Goal: Task Accomplishment & Management: Complete application form

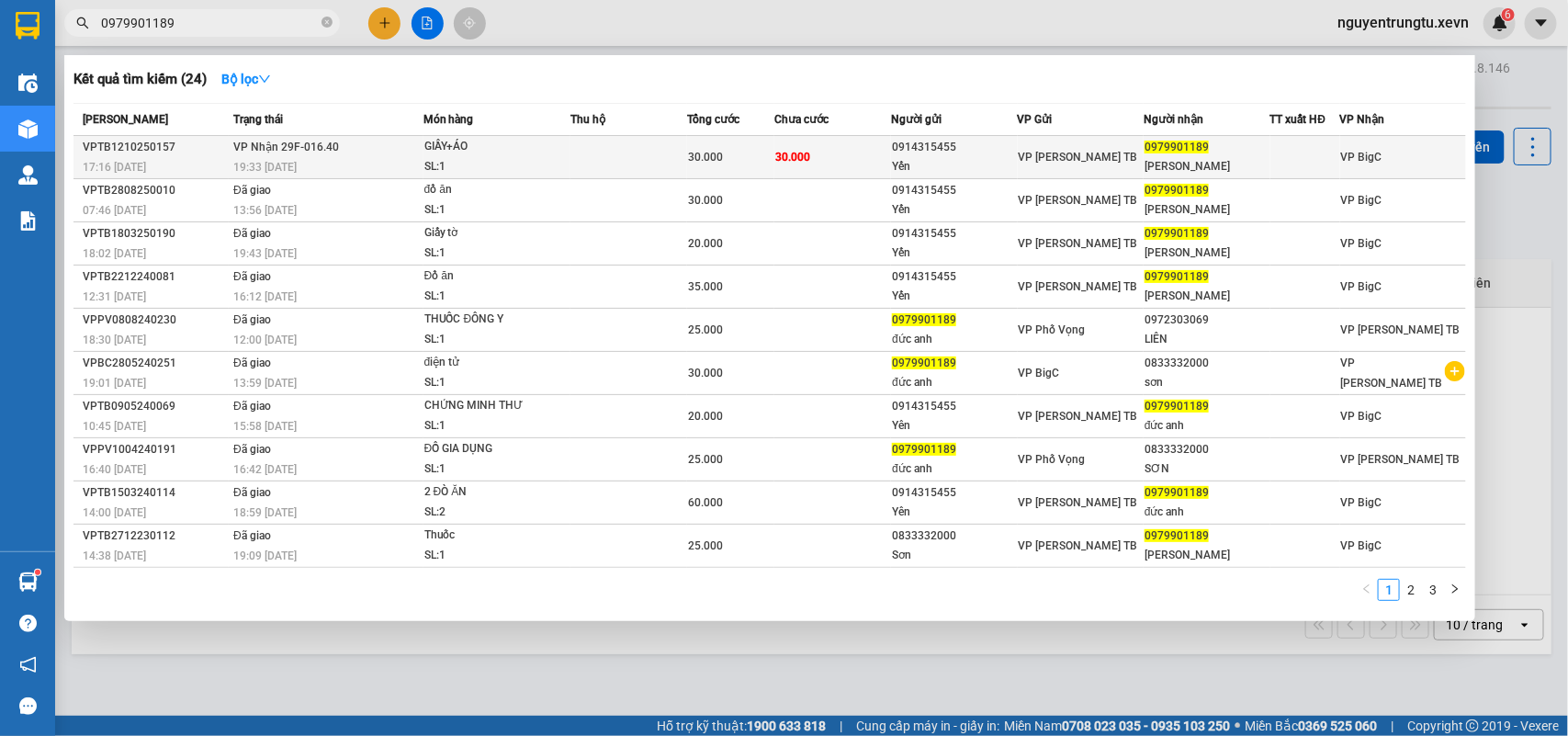
type input "0979901189"
click at [1208, 155] on div "0979901189" at bounding box center [1207, 148] width 125 height 19
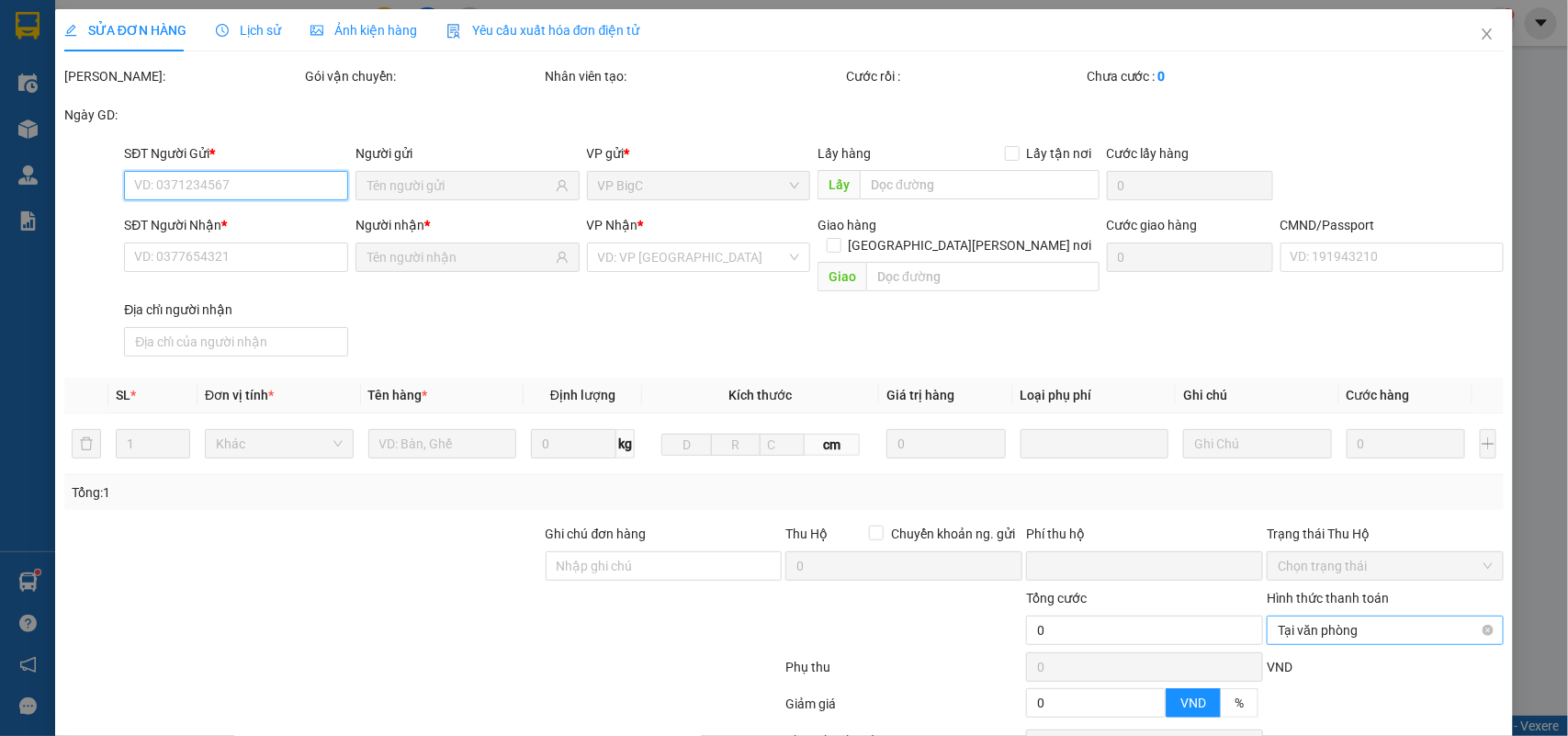
scroll to position [145, 0]
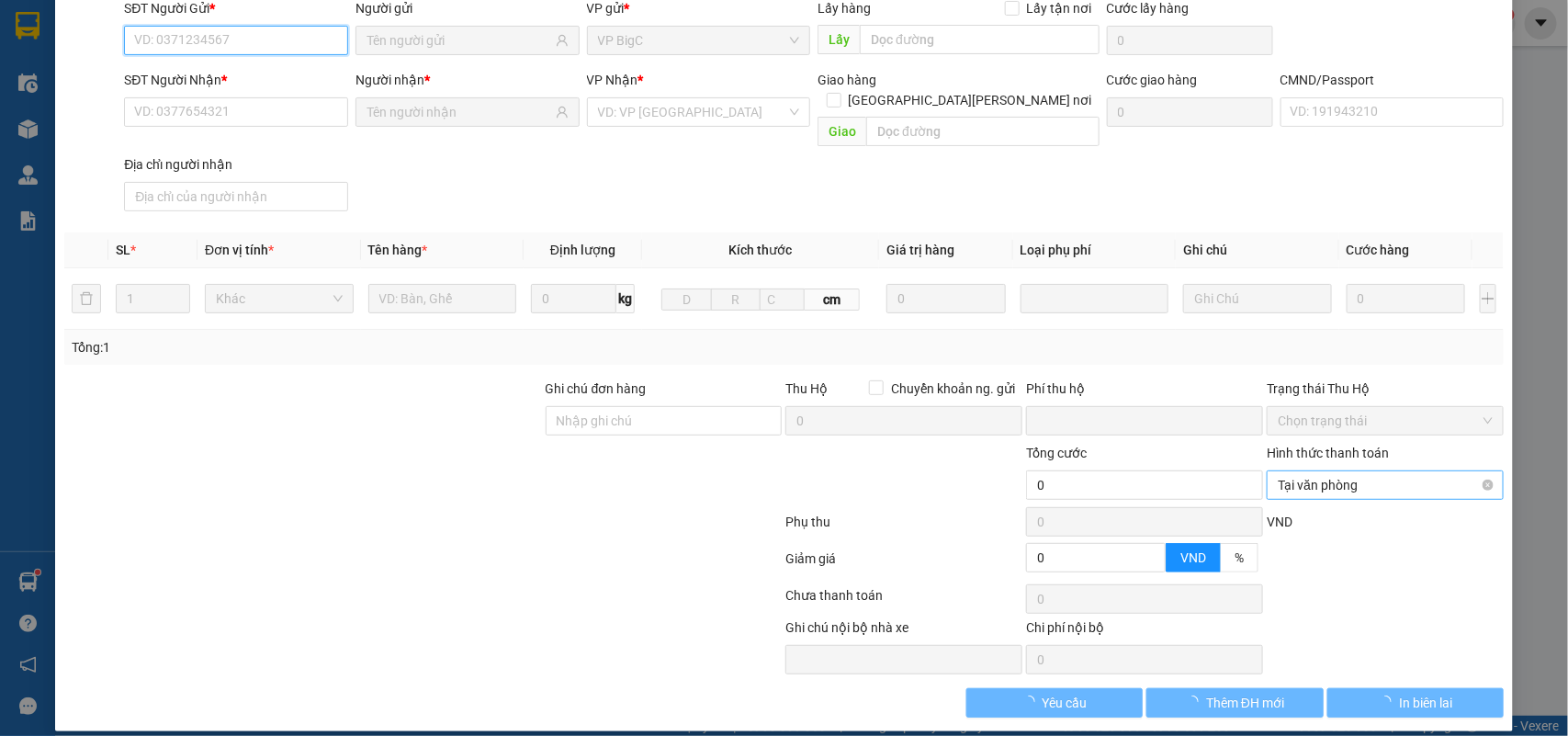
type input "0914315455"
type input "Yến"
type input "0979901189"
type input "[PERSON_NAME]"
type input "SHIP 0915025866 [PERSON_NAME]"
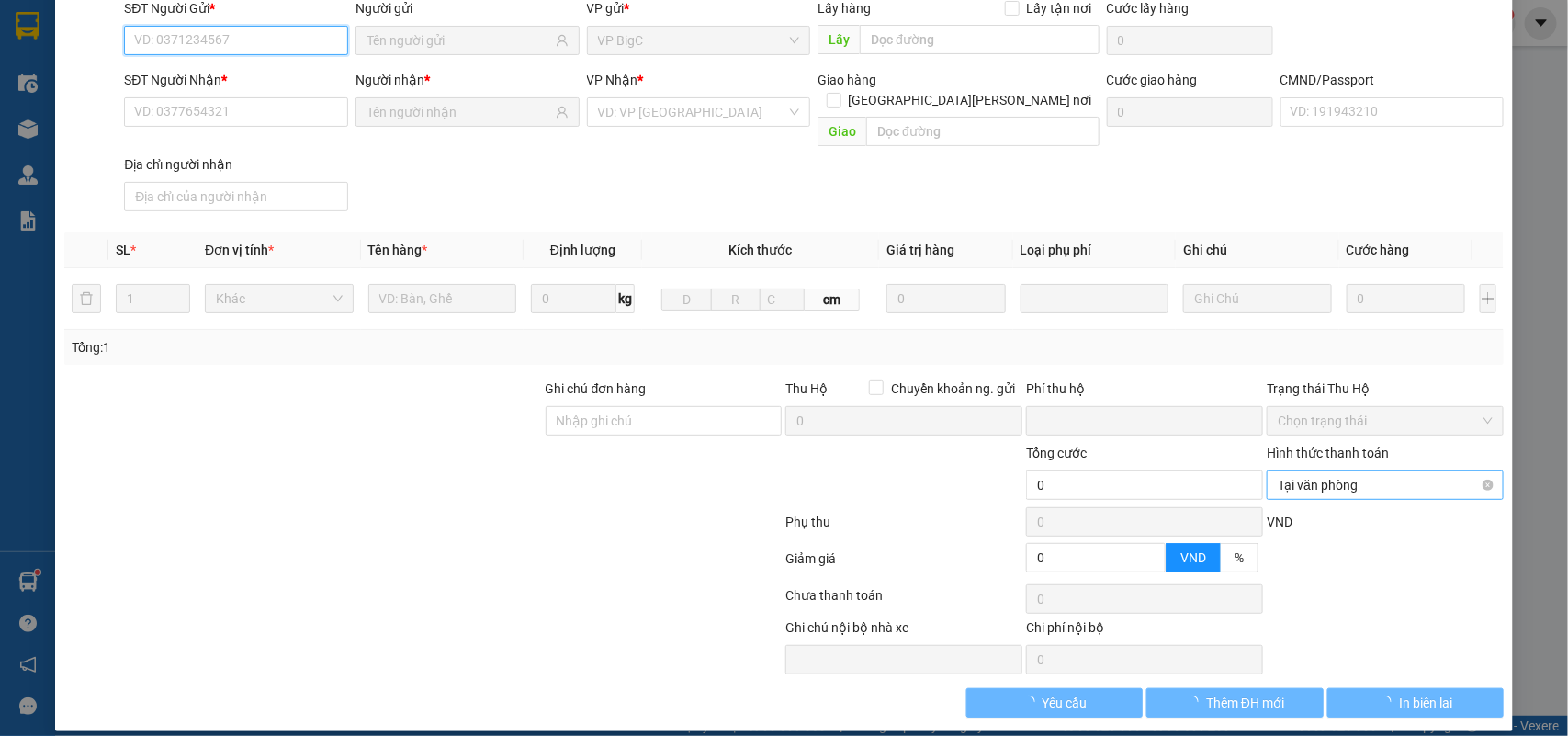
type input "0"
type input "30.000"
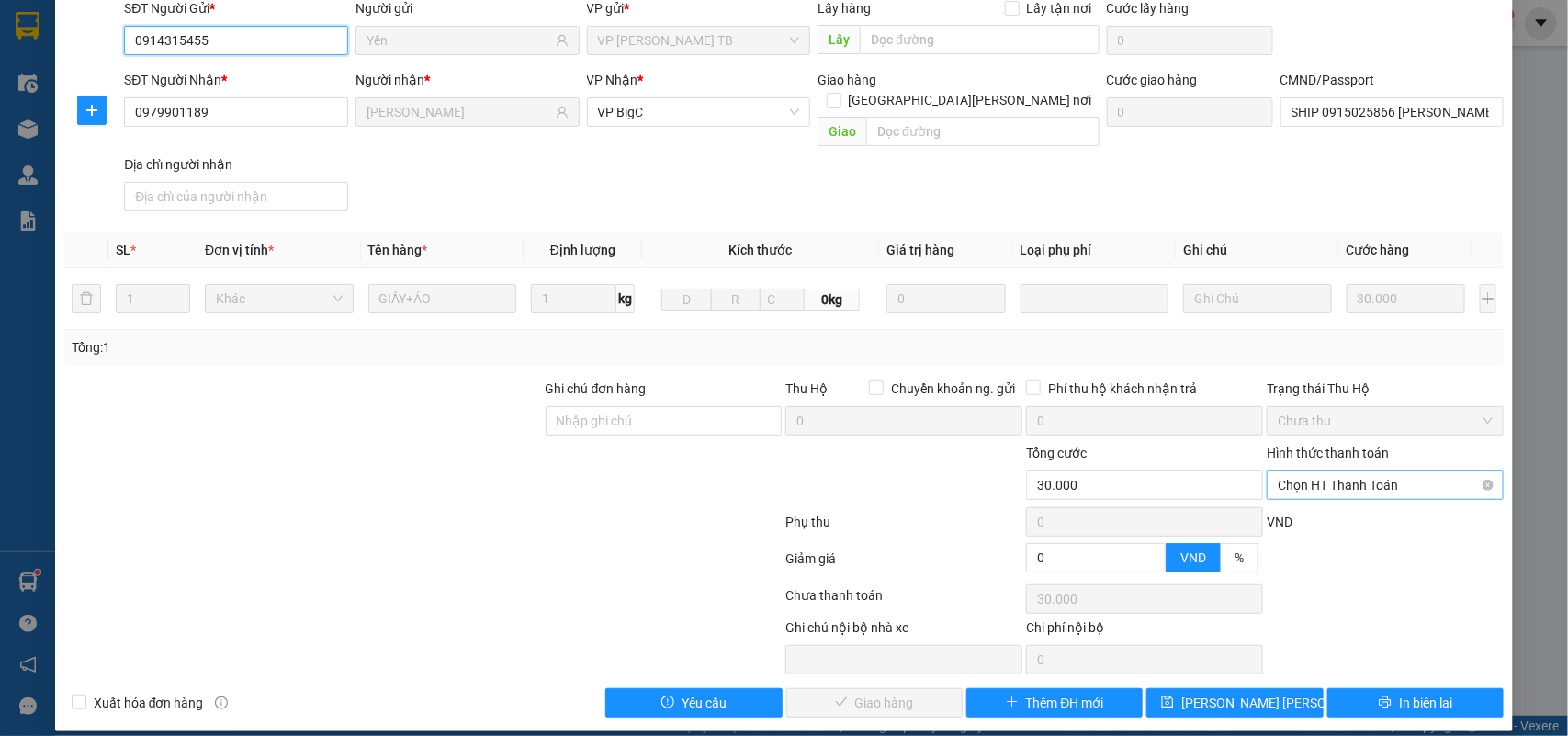
click at [1351, 472] on span "Chọn HT Thanh Toán" at bounding box center [1385, 485] width 215 height 27
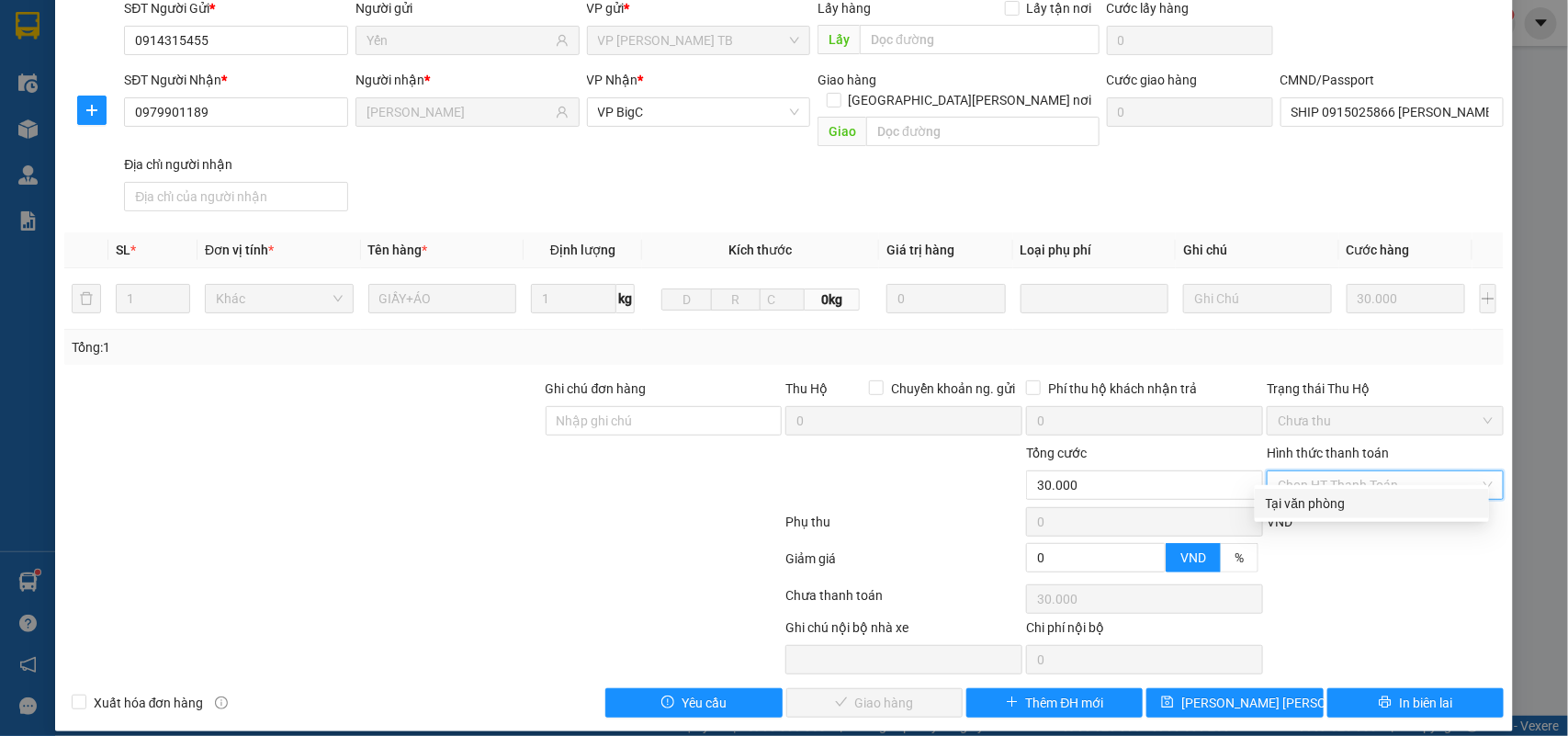
drag, startPoint x: 1351, startPoint y: 508, endPoint x: 1301, endPoint y: 540, distance: 59.4
click at [1349, 508] on div "Tại văn phòng" at bounding box center [1372, 503] width 212 height 20
type input "0"
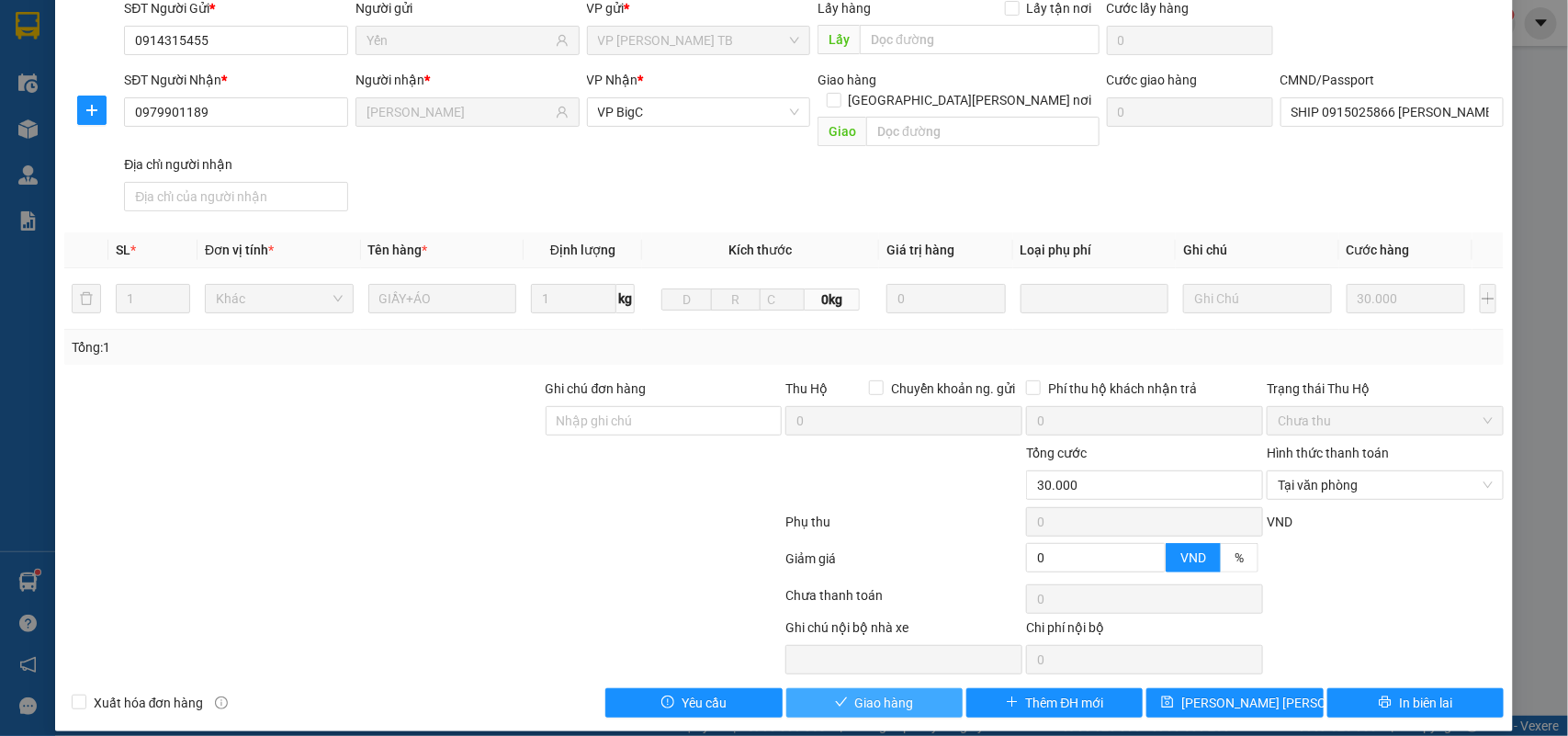
click at [904, 687] on button "Giao hàng" at bounding box center [874, 702] width 176 height 29
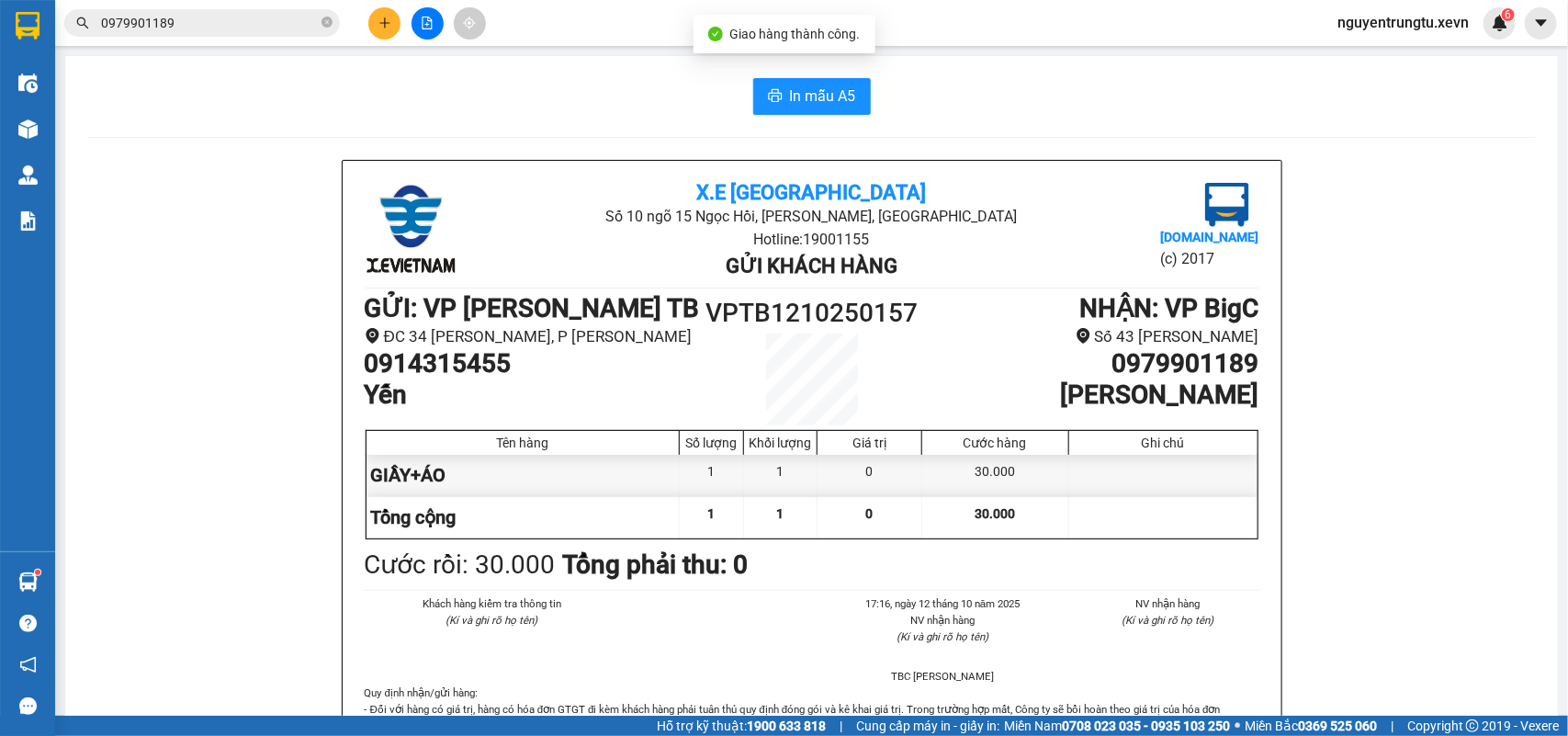
click at [232, 9] on span "0979901189" at bounding box center [201, 22] width 275 height 27
